Goal: Information Seeking & Learning: Find specific fact

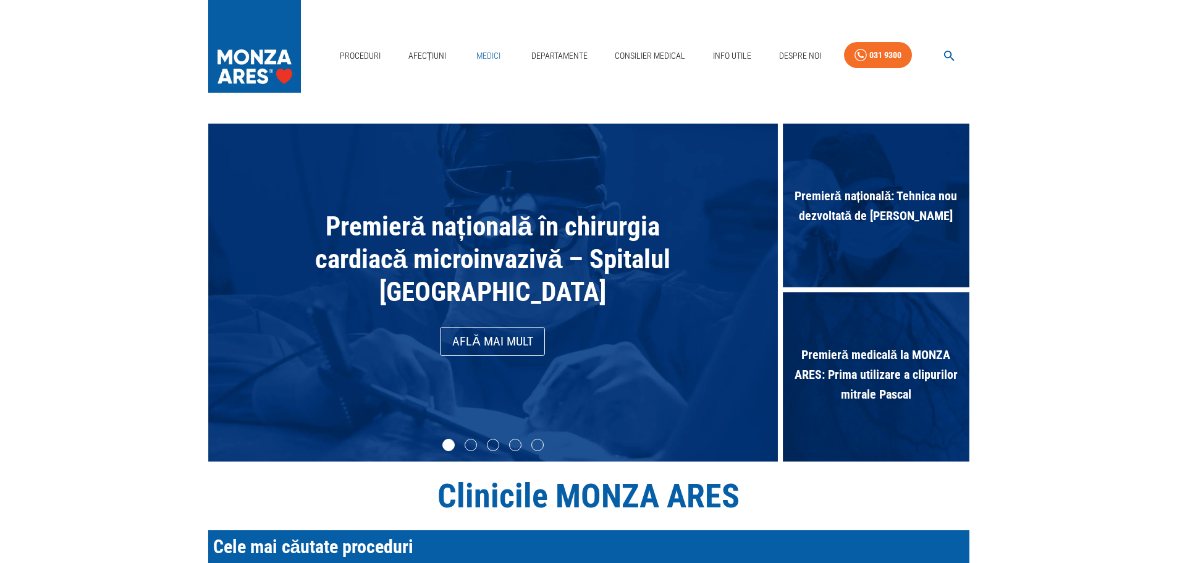
drag, startPoint x: 487, startPoint y: 53, endPoint x: 487, endPoint y: 69, distance: 16.1
click at [487, 53] on link "Medici" at bounding box center [489, 55] width 40 height 25
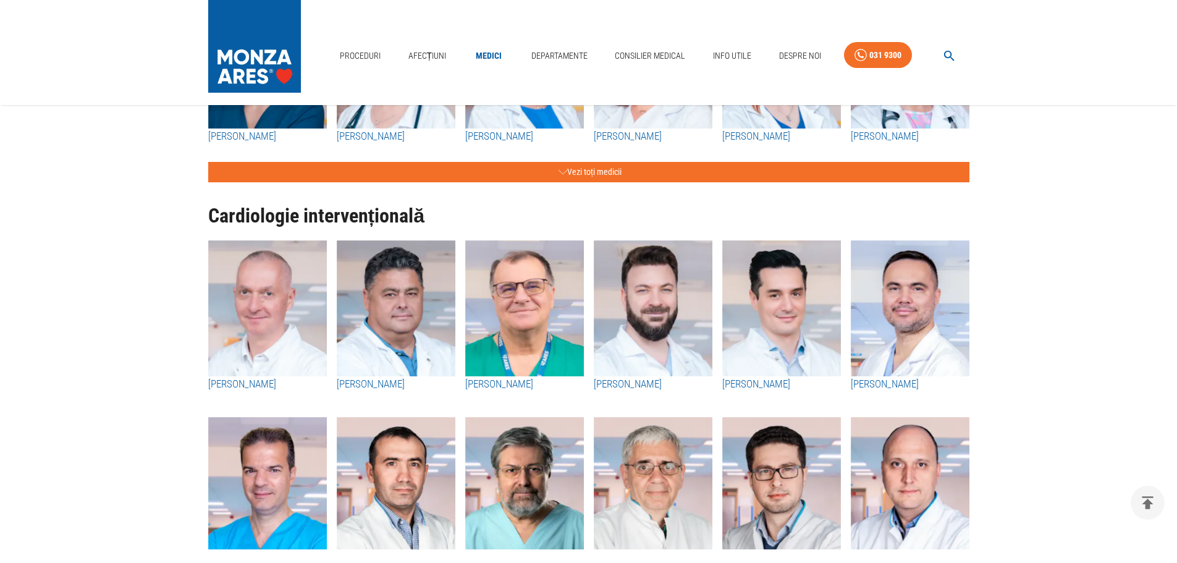
scroll to position [371, 0]
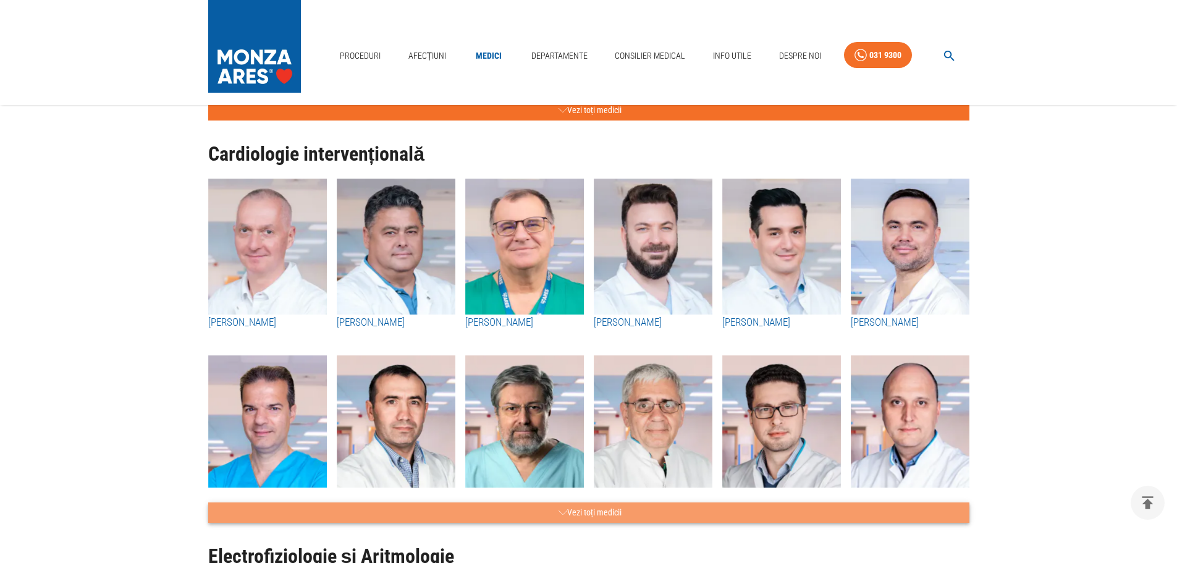
click at [610, 512] on button "Vezi toți medicii" at bounding box center [588, 512] width 761 height 20
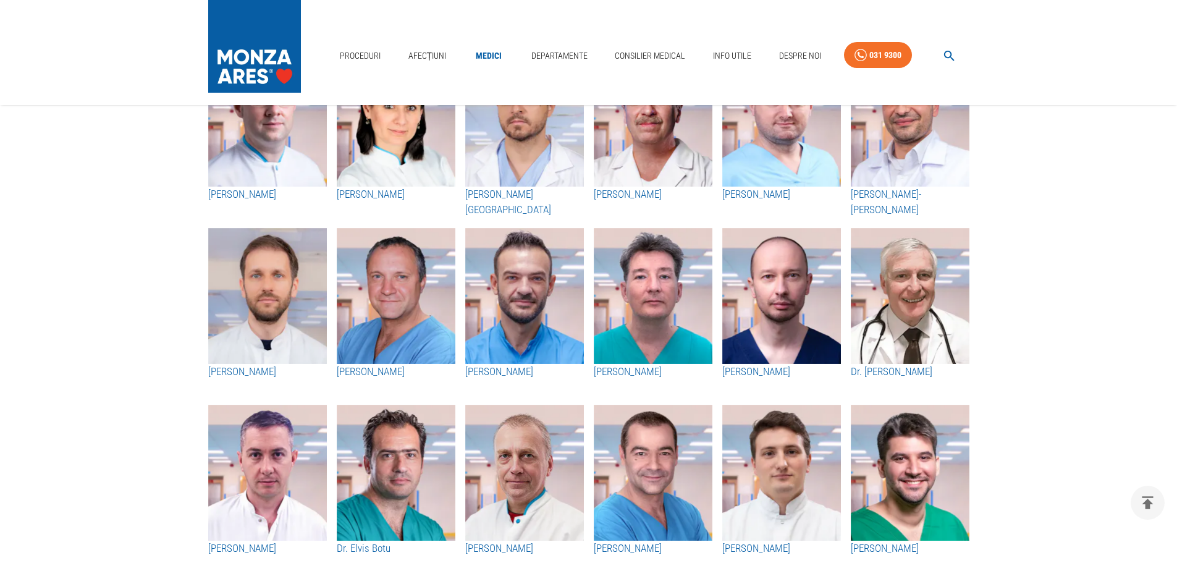
scroll to position [865, 0]
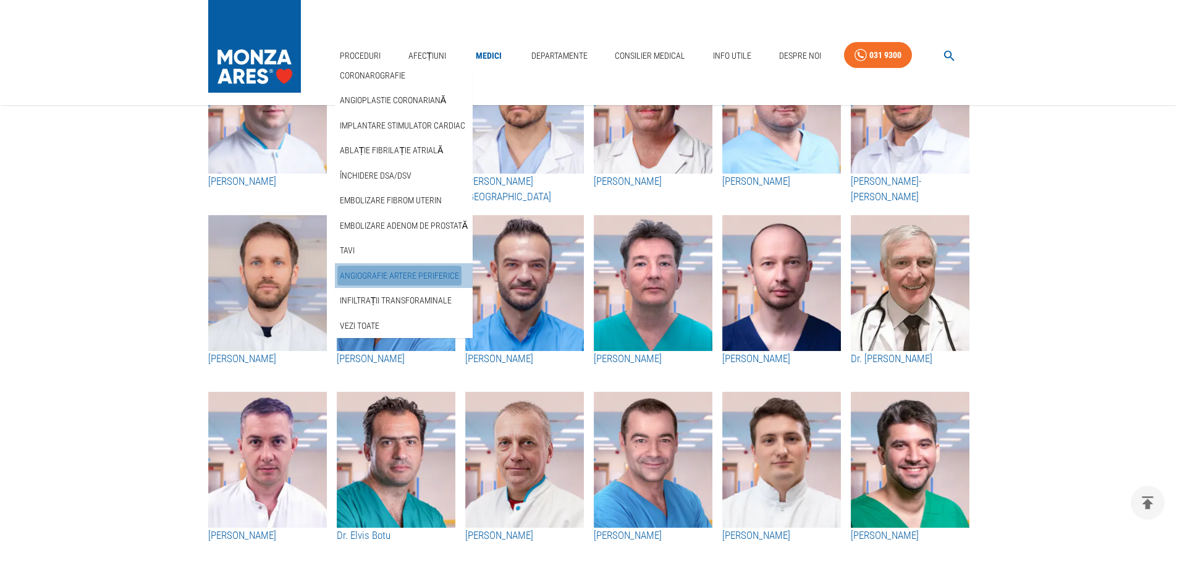
click at [414, 274] on link "Angiografie artere periferice" at bounding box center [399, 276] width 124 height 20
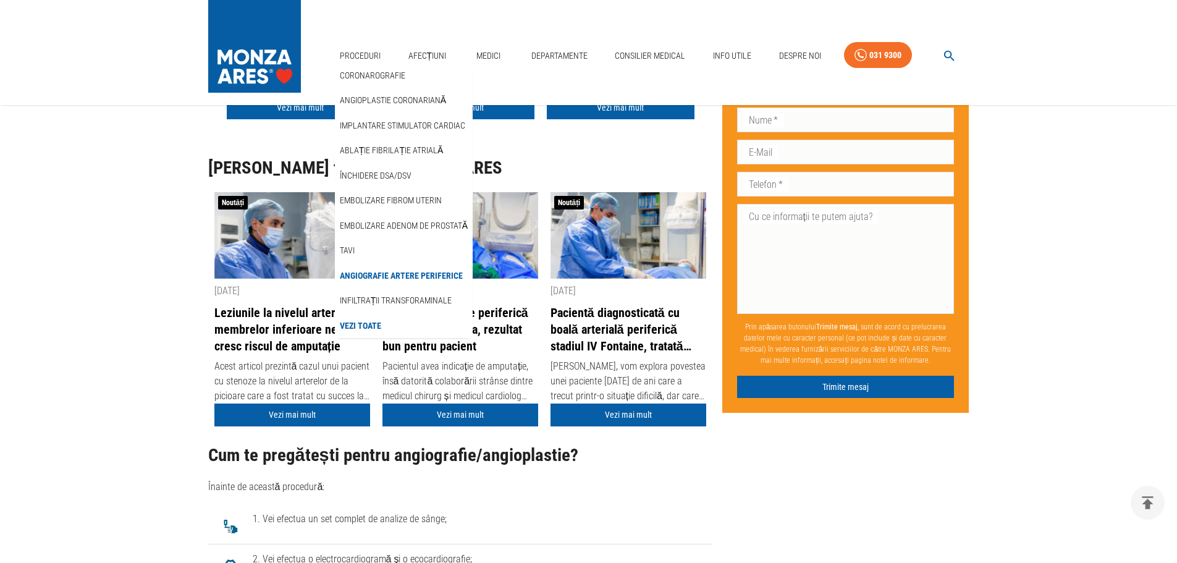
scroll to position [3027, 0]
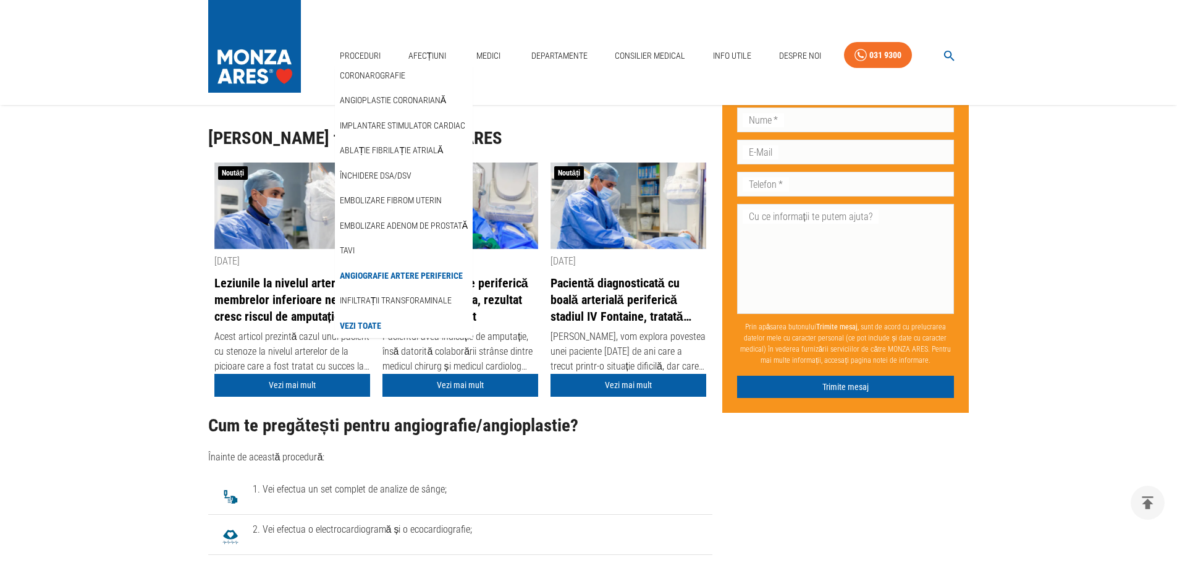
scroll to position [865, 0]
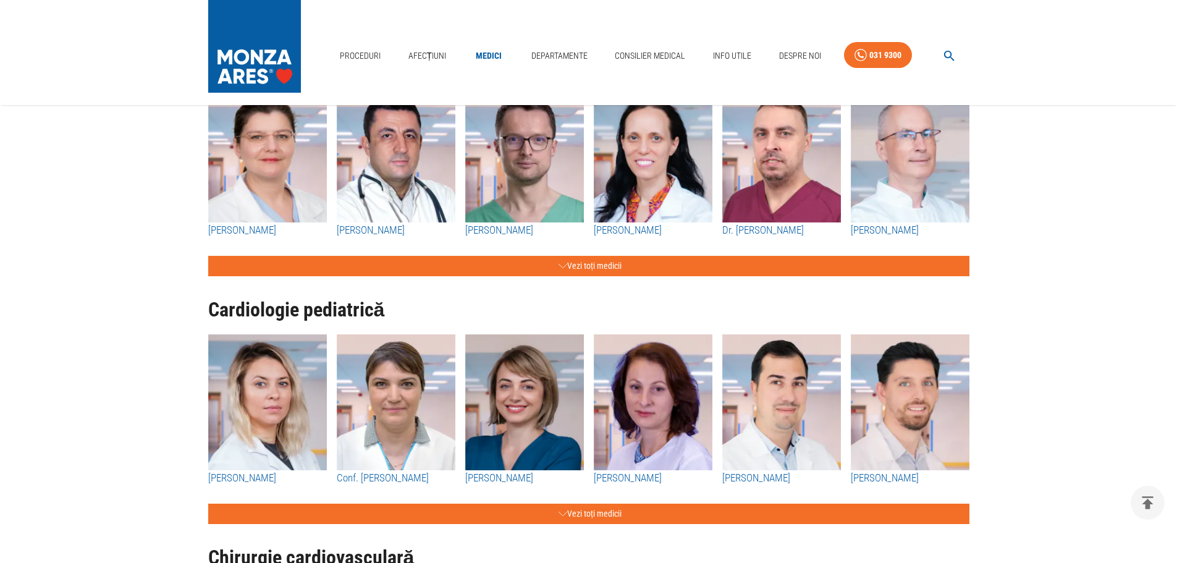
click at [347, 479] on h3 "Conf. [PERSON_NAME]" at bounding box center [396, 478] width 119 height 16
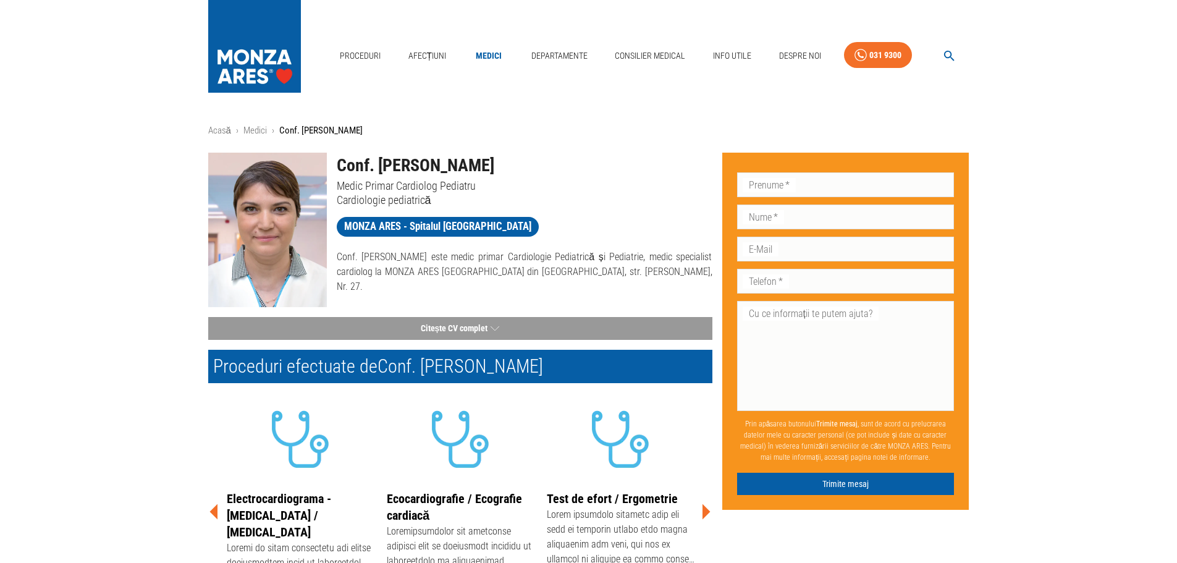
drag, startPoint x: 547, startPoint y: 366, endPoint x: 462, endPoint y: 358, distance: 85.6
click at [462, 358] on h2 "Proceduri efectuate de Conf. [PERSON_NAME]" at bounding box center [460, 366] width 504 height 33
drag, startPoint x: 382, startPoint y: 367, endPoint x: 545, endPoint y: 366, distance: 163.1
click at [545, 366] on h2 "Proceduri efectuate de Conf. [PERSON_NAME]" at bounding box center [460, 366] width 504 height 33
copy h2 "Conf. [PERSON_NAME]"
